Goal: Transaction & Acquisition: Subscribe to service/newsletter

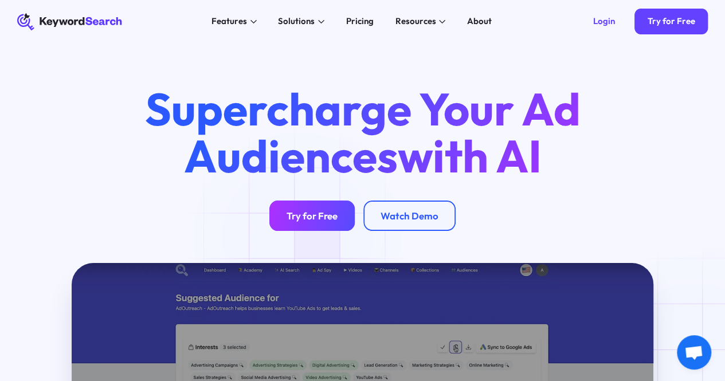
click at [300, 231] on link "Try for Free" at bounding box center [311, 216] width 85 height 30
